Goal: Information Seeking & Learning: Learn about a topic

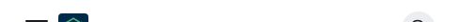
scroll to position [137232, 0]
